Goal: Task Accomplishment & Management: Manage account settings

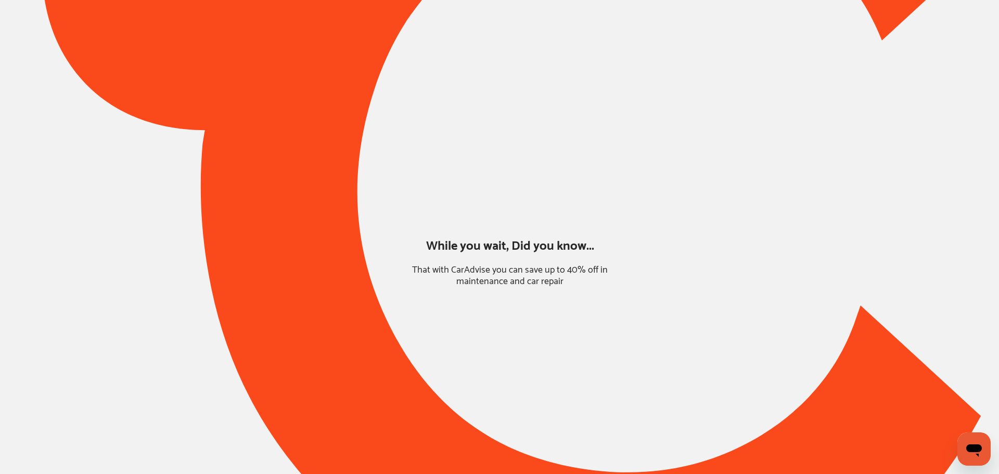
type input "*******"
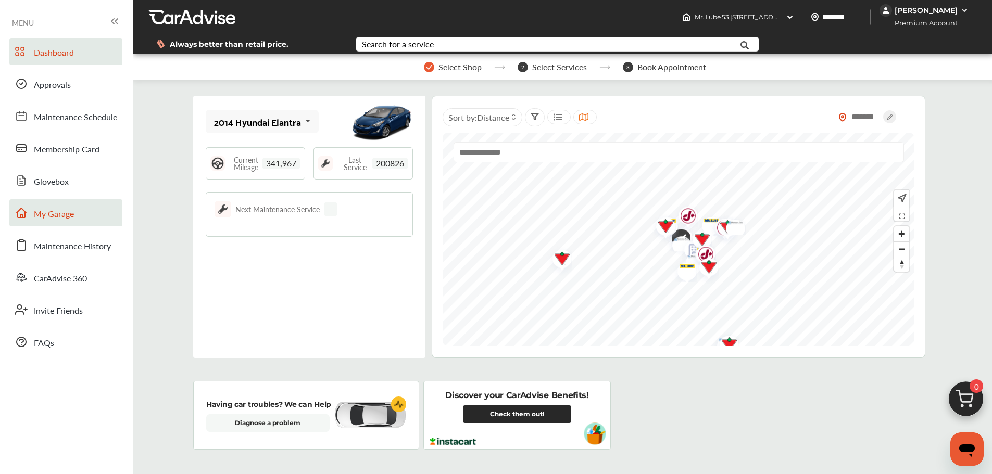
click at [75, 222] on link "My Garage" at bounding box center [65, 212] width 113 height 27
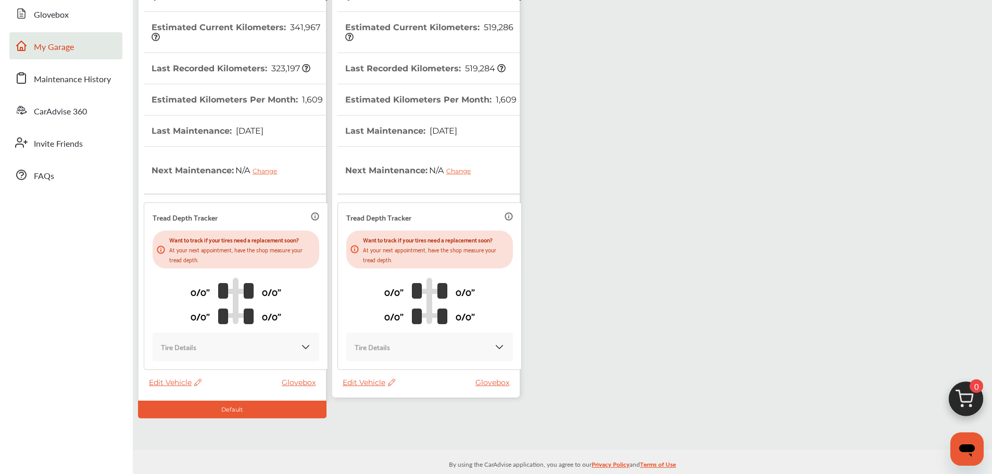
scroll to position [170, 0]
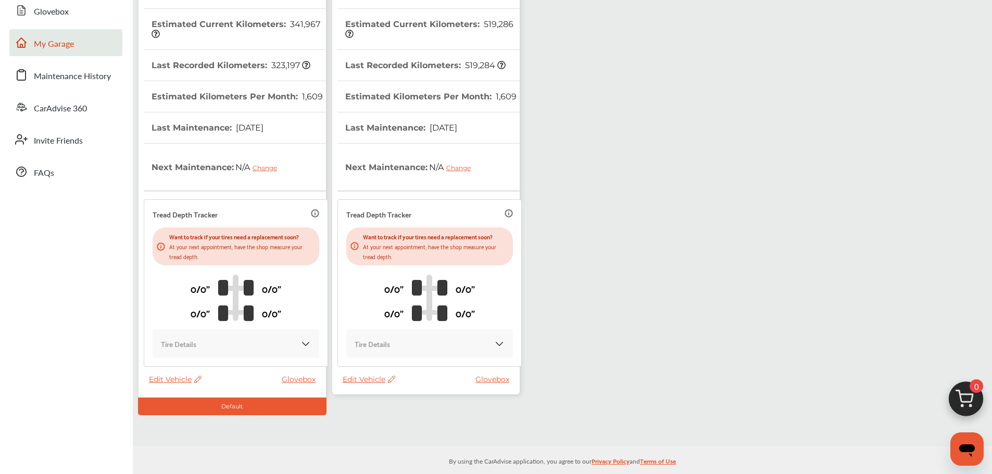
click at [357, 375] on span "Edit Vehicle" at bounding box center [368, 379] width 53 height 9
click at [398, 413] on div "Use this vehicle" at bounding box center [404, 413] width 94 height 16
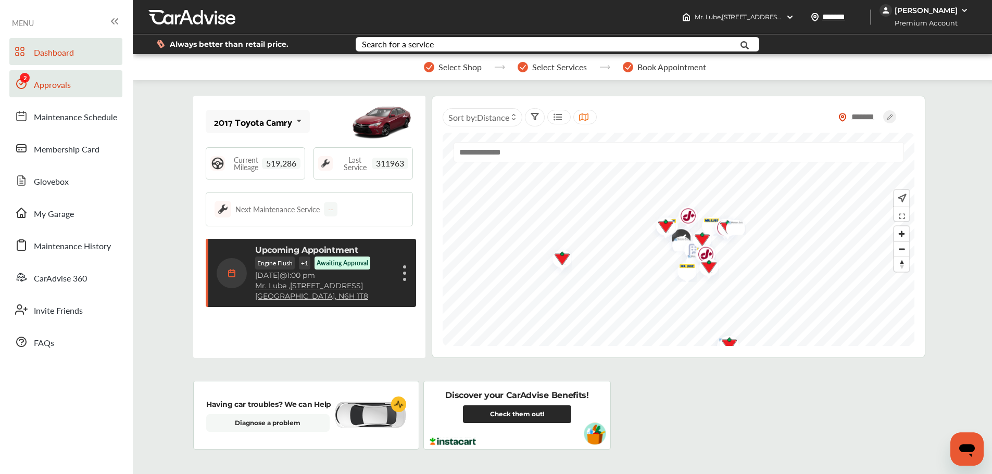
click at [73, 81] on link "Approvals" at bounding box center [65, 83] width 113 height 27
